Goal: Task Accomplishment & Management: Complete application form

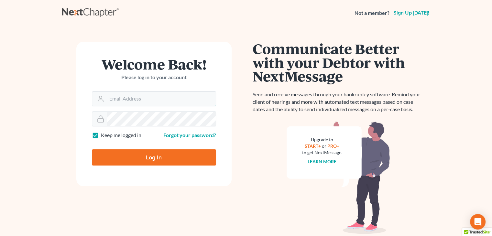
type input "[EMAIL_ADDRESS][PERSON_NAME][DOMAIN_NAME]"
click at [136, 160] on input "Log In" at bounding box center [154, 157] width 124 height 16
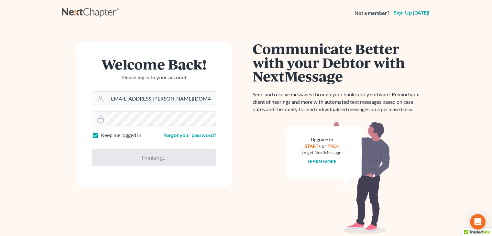
type input "Thinking..."
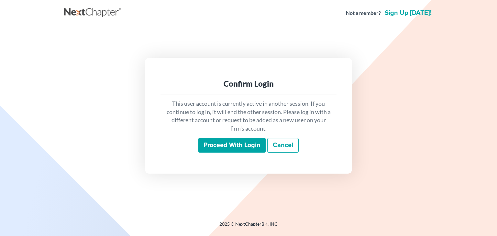
click at [236, 147] on input "Proceed with login" at bounding box center [231, 145] width 67 height 15
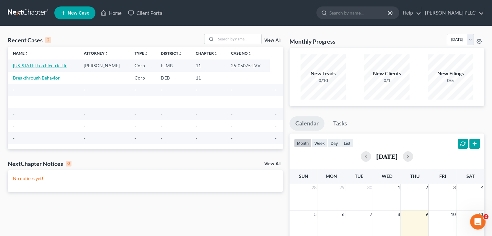
click at [38, 67] on link "Florida Eco Electric Llc" at bounding box center [40, 65] width 54 height 5
select select "7"
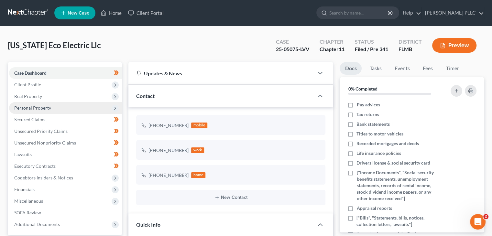
click at [47, 107] on span "Personal Property" at bounding box center [32, 107] width 37 height 5
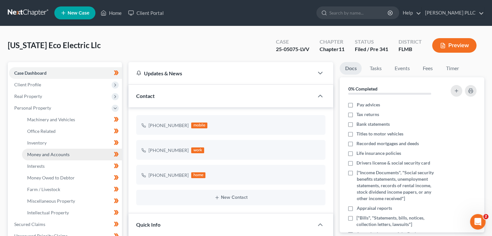
click at [60, 158] on link "Money and Accounts" at bounding box center [72, 155] width 100 height 12
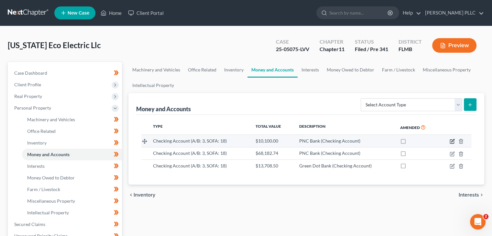
click at [452, 141] on icon "button" at bounding box center [451, 141] width 5 height 5
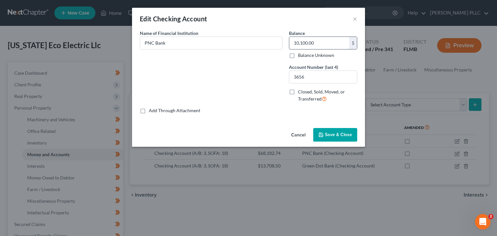
click at [316, 43] on input "10,100.00" at bounding box center [319, 43] width 60 height 12
type input "0"
click at [336, 133] on span "Save & Close" at bounding box center [338, 134] width 27 height 5
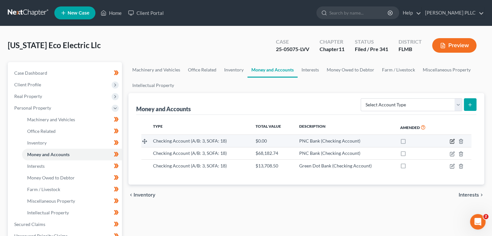
click at [452, 141] on icon "button" at bounding box center [451, 141] width 5 height 5
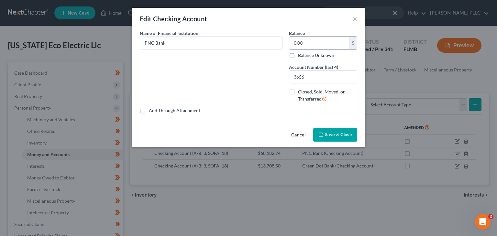
click at [300, 44] on input "0.00" at bounding box center [319, 43] width 60 height 12
type input "51.43"
click at [337, 136] on span "Save & Close" at bounding box center [338, 134] width 27 height 5
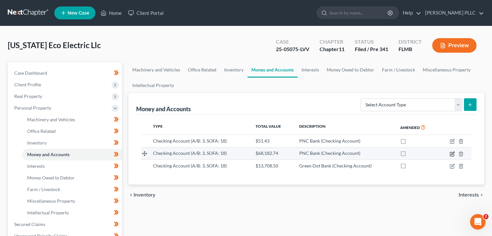
click at [452, 154] on icon "button" at bounding box center [452, 153] width 3 height 3
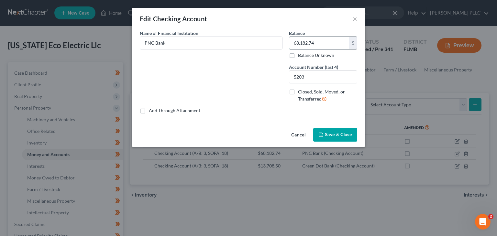
click at [308, 42] on input "68,182.74" at bounding box center [319, 43] width 60 height 12
type input "25,473.47"
click at [335, 134] on span "Save & Close" at bounding box center [338, 134] width 27 height 5
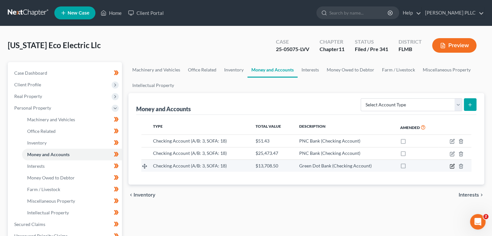
click at [451, 167] on icon "button" at bounding box center [451, 166] width 5 height 5
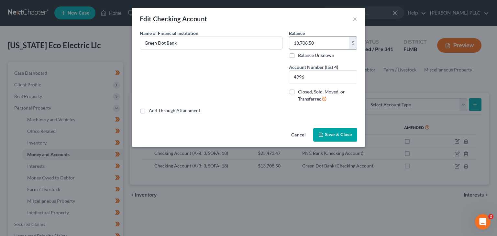
click at [305, 46] on input "13,708.50" at bounding box center [319, 43] width 60 height 12
type input "26.56"
click at [340, 132] on span "Save & Close" at bounding box center [338, 134] width 27 height 5
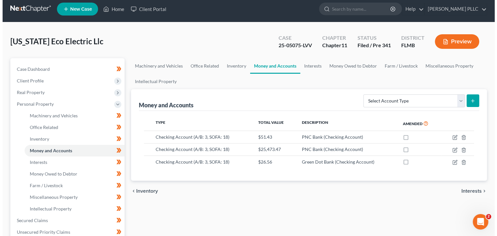
scroll to position [3, 0]
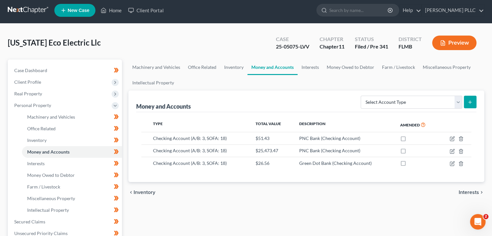
click at [448, 41] on button "Preview" at bounding box center [454, 43] width 44 height 15
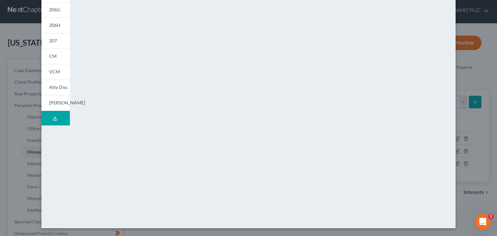
scroll to position [0, 0]
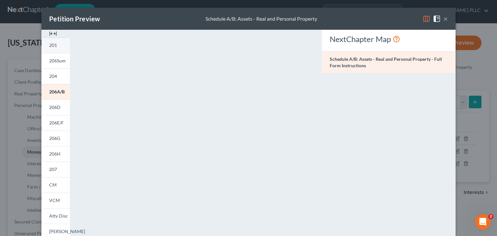
click at [55, 45] on link "201" at bounding box center [55, 46] width 28 height 16
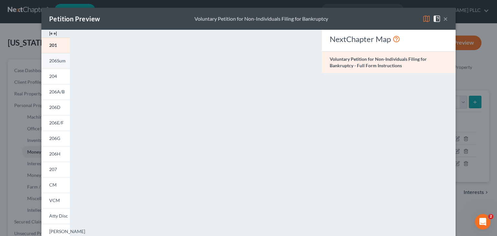
click at [50, 62] on span "206Sum" at bounding box center [57, 60] width 16 height 5
click at [45, 79] on link "204" at bounding box center [55, 77] width 28 height 16
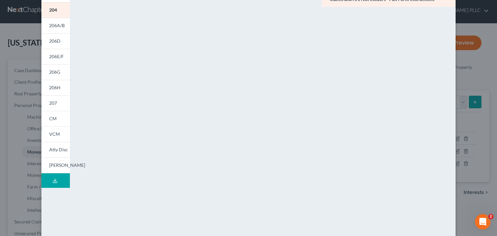
scroll to position [66, 0]
click at [51, 41] on span "206D" at bounding box center [54, 40] width 11 height 5
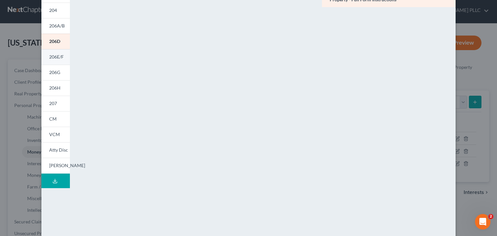
click at [59, 59] on span "206E/F" at bounding box center [56, 56] width 15 height 5
click at [53, 74] on span "206G" at bounding box center [54, 72] width 11 height 5
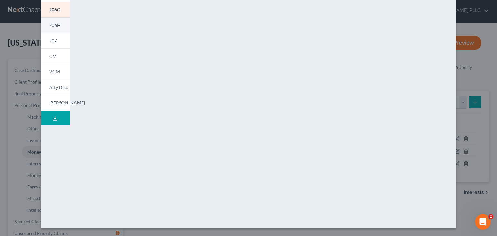
click at [54, 27] on span "206H" at bounding box center [54, 24] width 11 height 5
click at [48, 44] on link "207" at bounding box center [55, 41] width 28 height 16
click at [8, 166] on div "Petition Preview Statement of Financial Affairs for Non-Individuals Filing for …" at bounding box center [248, 118] width 497 height 236
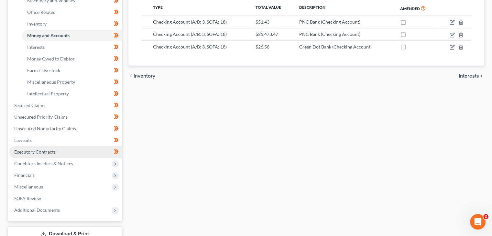
scroll to position [122, 0]
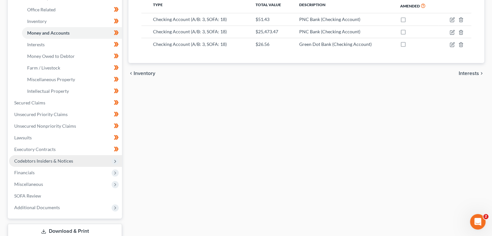
click at [51, 162] on span "Codebtors Insiders & Notices" at bounding box center [43, 160] width 59 height 5
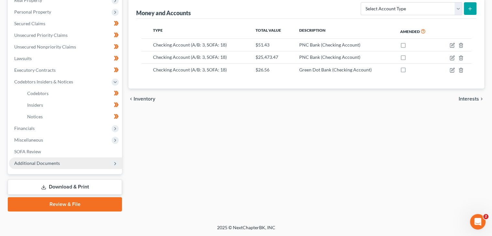
scroll to position [96, 0]
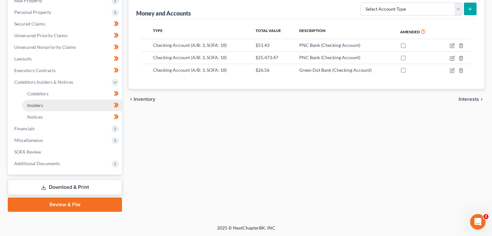
click at [40, 101] on link "Insiders" at bounding box center [72, 106] width 100 height 12
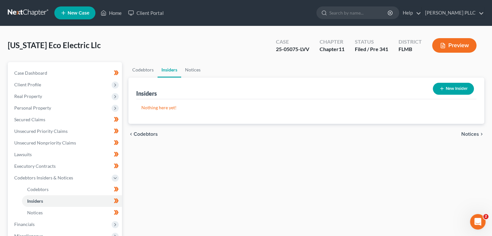
click at [455, 83] on button "New Insider" at bounding box center [453, 89] width 41 height 12
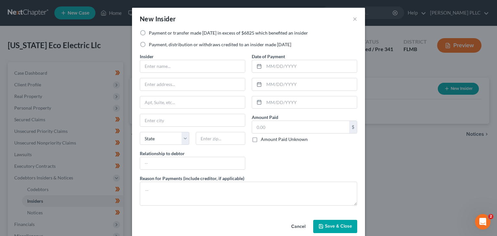
click at [172, 35] on label "Payment or transfer made within 1 year in excess of $6825 which benefited an in…" at bounding box center [228, 33] width 159 height 6
click at [156, 34] on input "Payment or transfer made within 1 year in excess of $6825 which benefited an in…" at bounding box center [153, 32] width 4 height 4
radio input "true"
click at [172, 46] on label "Payment, distribution or withdraws credited to an insider made within 1 year" at bounding box center [220, 44] width 142 height 6
click at [156, 46] on input "Payment, distribution or withdraws credited to an insider made within 1 year" at bounding box center [153, 43] width 4 height 4
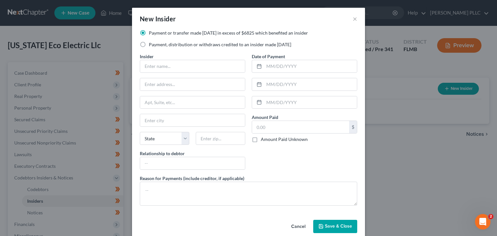
radio input "true"
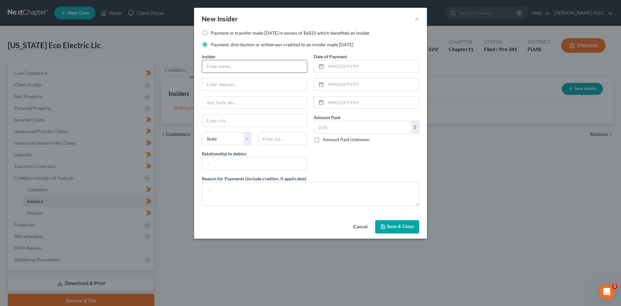
click at [227, 70] on input "text" at bounding box center [254, 66] width 105 height 12
type input "Kedir Felix"
type input "32645 Red Oak Dr"
click at [335, 127] on input "text" at bounding box center [362, 127] width 97 height 12
type input "95,450"
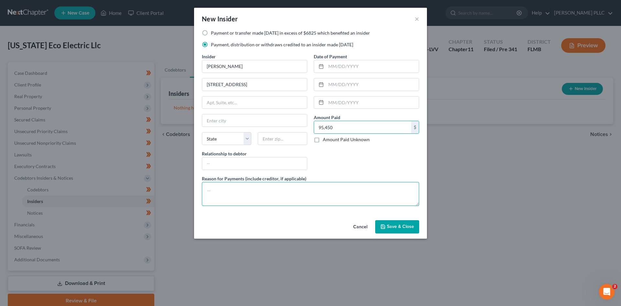
click at [314, 195] on textarea at bounding box center [310, 194] width 217 height 24
type textarea "S"
click at [333, 125] on input "95,450" at bounding box center [362, 127] width 97 height 12
click at [229, 193] on textarea at bounding box center [310, 194] width 217 height 24
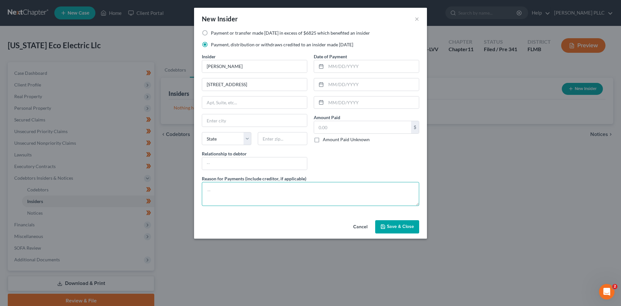
click at [251, 192] on textarea at bounding box center [310, 194] width 217 height 24
click at [324, 129] on input "text" at bounding box center [362, 127] width 97 height 12
type input "95,450"
click at [222, 193] on textarea at bounding box center [310, 194] width 217 height 24
type textarea "Salary"
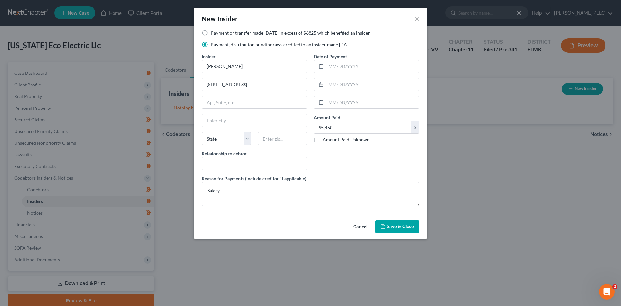
click at [395, 226] on span "Save & Close" at bounding box center [400, 226] width 27 height 5
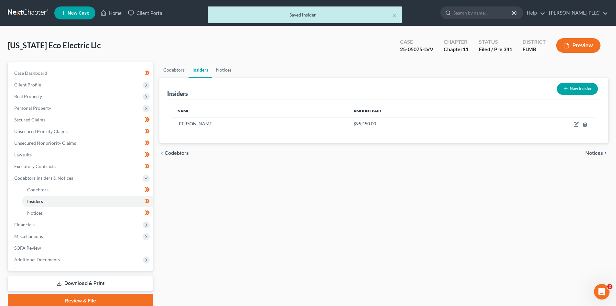
click at [496, 88] on button "New Insider" at bounding box center [577, 89] width 41 height 12
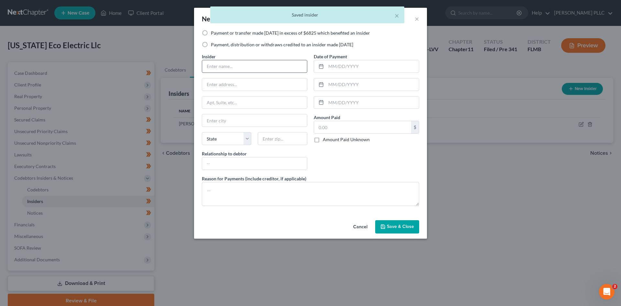
click at [243, 65] on input "text" at bounding box center [254, 66] width 105 height 12
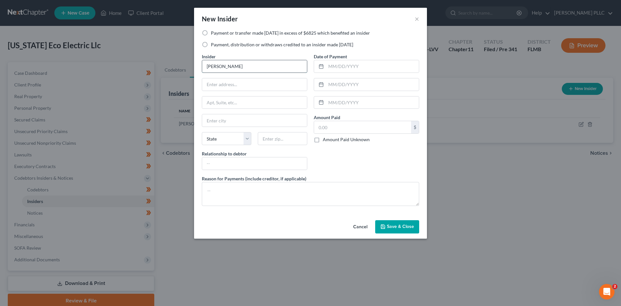
click at [243, 65] on input "Jazmin" at bounding box center [254, 66] width 105 height 12
type input "Jazmin Felix"
click at [258, 84] on input "text" at bounding box center [254, 84] width 105 height 12
type input "32645 Red Oak Dr"
click at [329, 170] on div "Date of Payment Amount Paid $ Amount Paid Unknown Balance Undetermined $ Amount…" at bounding box center [366, 114] width 112 height 122
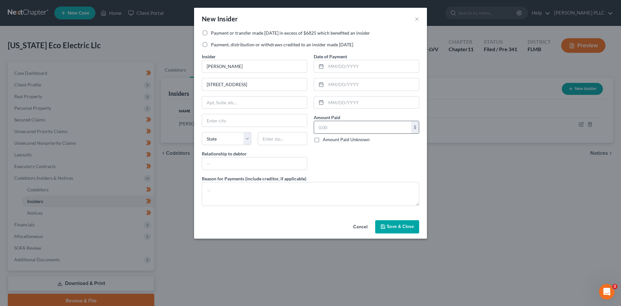
click at [323, 127] on input "text" at bounding box center [362, 127] width 97 height 12
type input "31,616"
click at [250, 200] on textarea at bounding box center [310, 194] width 217 height 24
type textarea "Salary"
click at [343, 165] on div "Date of Payment Amount Paid 31,616.00 $ Amount Paid Unknown Balance Undetermine…" at bounding box center [366, 114] width 112 height 122
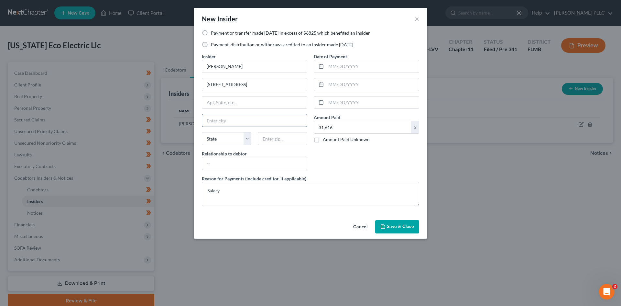
click at [222, 119] on input "text" at bounding box center [254, 120] width 105 height 12
type input "Eustis"
select select "9"
type input "32736"
click at [218, 161] on input "text" at bounding box center [254, 163] width 105 height 12
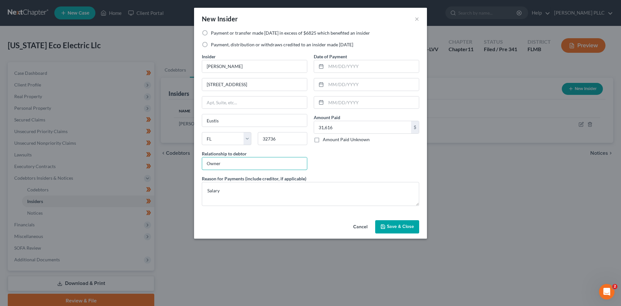
type input "Owner"
click at [404, 225] on span "Save & Close" at bounding box center [400, 226] width 27 height 5
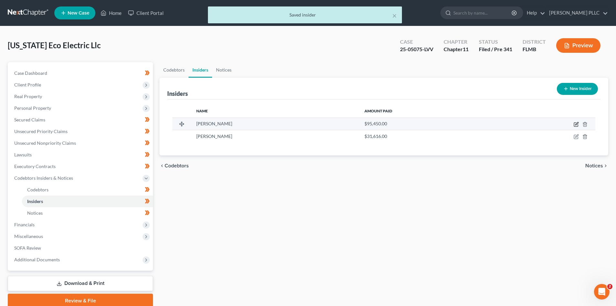
click at [496, 124] on icon "button" at bounding box center [576, 124] width 5 height 5
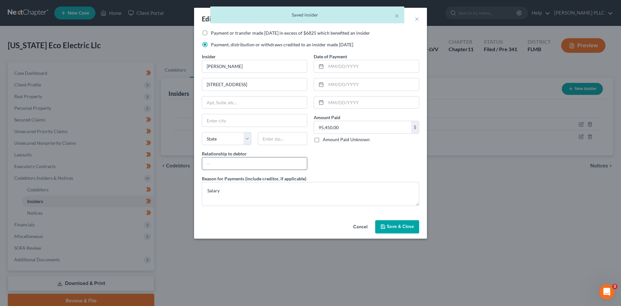
click at [238, 164] on input "text" at bounding box center [254, 163] width 105 height 12
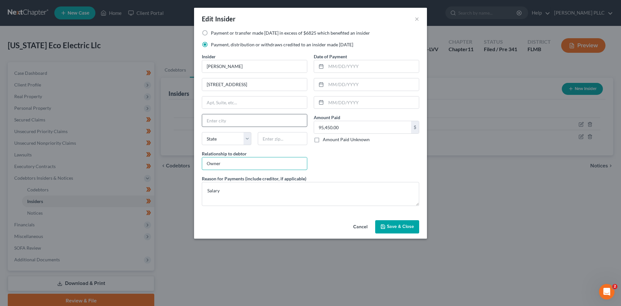
type input "Owner"
click at [229, 124] on input "text" at bounding box center [254, 120] width 105 height 12
type input "Eustis"
click at [233, 144] on select "State AL AK AR AZ CA CO CT DE DC FL GA GU HI ID IL IN IA KS KY LA ME MD MA MI M…" at bounding box center [226, 138] width 49 height 13
select select "9"
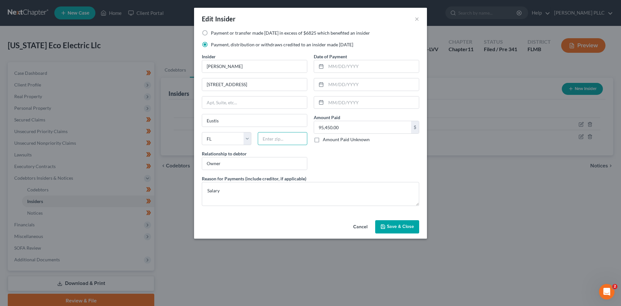
click at [260, 138] on input "text" at bounding box center [282, 138] width 49 height 13
type input "32736"
click at [391, 224] on span "Save & Close" at bounding box center [400, 226] width 27 height 5
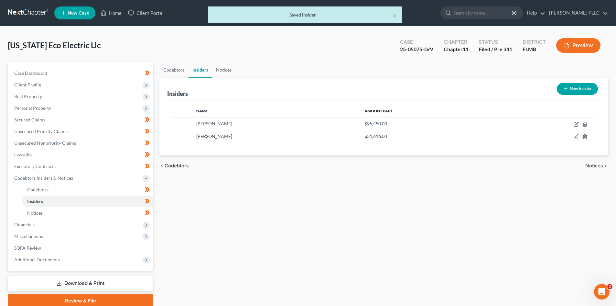
click at [436, 211] on div "Codebtors Insiders Notices Insiders New Insider Name Amount Paid Kedir Felix $9…" at bounding box center [383, 184] width 455 height 245
click at [496, 47] on button "Preview" at bounding box center [578, 45] width 44 height 15
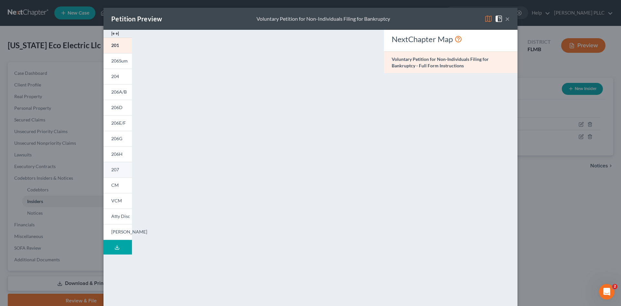
click at [113, 169] on span "207" at bounding box center [115, 169] width 8 height 5
click at [496, 18] on button "×" at bounding box center [507, 19] width 5 height 8
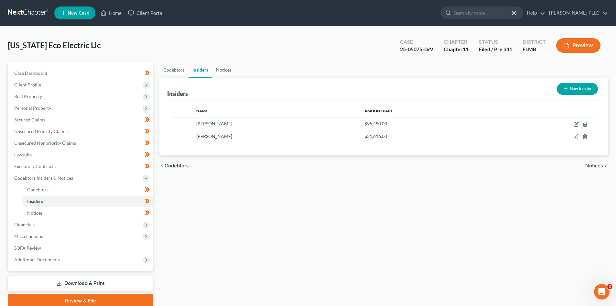
click at [333, 181] on div "Codebtors Insiders Notices Insiders New Insider Name Amount Paid Kedir Felix $9…" at bounding box center [383, 184] width 455 height 245
click at [496, 43] on button "Preview" at bounding box center [578, 45] width 44 height 15
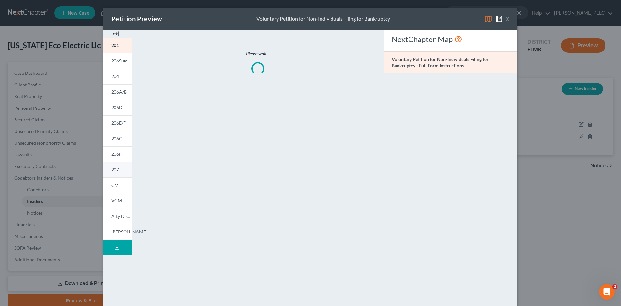
click at [111, 171] on span "207" at bounding box center [115, 169] width 8 height 5
click at [496, 19] on button "×" at bounding box center [507, 19] width 5 height 8
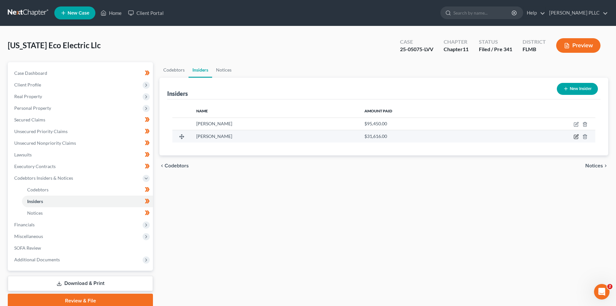
click at [496, 136] on icon "button" at bounding box center [576, 136] width 3 height 3
select select "9"
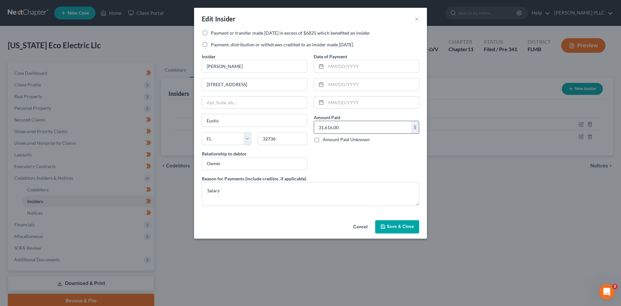
click at [353, 126] on input "31,616.00" at bounding box center [362, 127] width 97 height 12
click at [211, 45] on label "Payment, distribution or withdraws credited to an insider made within 1 year" at bounding box center [282, 44] width 142 height 6
click at [213, 45] on input "Payment, distribution or withdraws credited to an insider made within 1 year" at bounding box center [215, 43] width 4 height 4
radio input "true"
click at [395, 226] on span "Save & Close" at bounding box center [400, 226] width 27 height 5
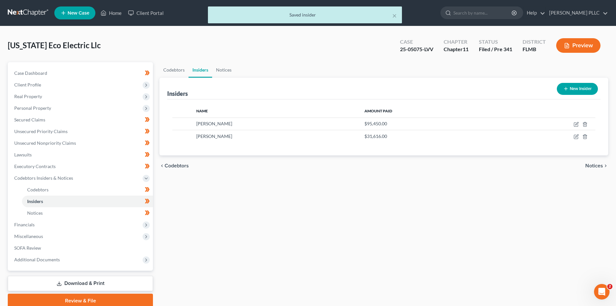
click at [496, 50] on button "Preview" at bounding box center [578, 45] width 44 height 15
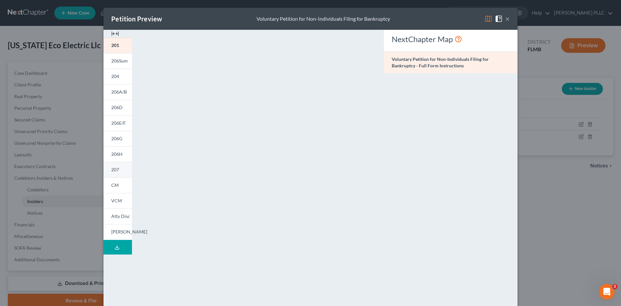
click at [116, 169] on span "207" at bounding box center [115, 169] width 8 height 5
click at [496, 19] on button "×" at bounding box center [507, 19] width 5 height 8
